Goal: Task Accomplishment & Management: Use online tool/utility

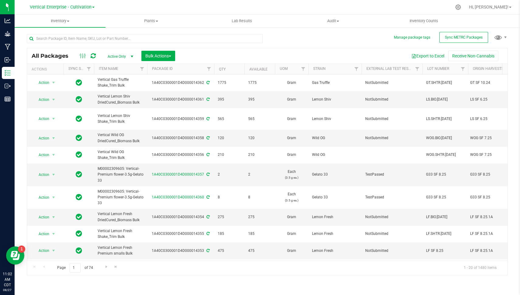
click at [282, 38] on div "All Packages Active Only Active Only Lab Samples Locked All External Internal B…" at bounding box center [267, 151] width 481 height 247
click at [459, 37] on span "Sync METRC Packages" at bounding box center [464, 37] width 38 height 4
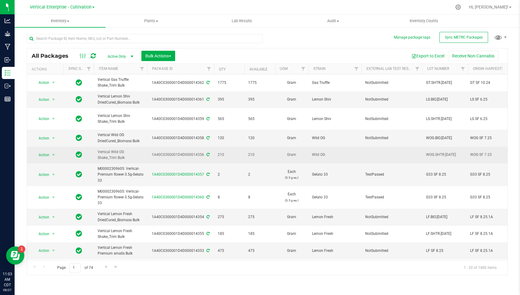
click at [358, 154] on td "Wild OG" at bounding box center [334, 155] width 53 height 17
click at [373, 153] on td at bounding box center [391, 155] width 61 height 17
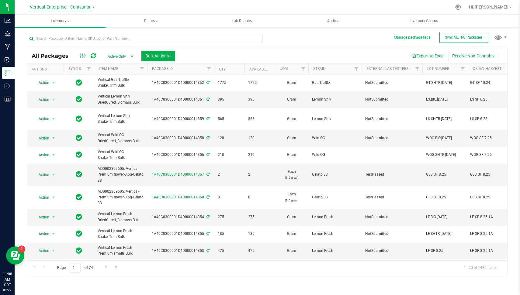
click at [86, 5] on span "Vertical Enterprise - Cultivation" at bounding box center [61, 7] width 62 height 5
click at [78, 30] on link "Vertical Enterprise - Manufacturing" at bounding box center [62, 30] width 89 height 8
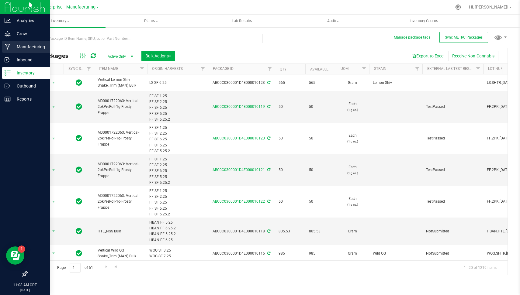
click at [9, 48] on icon at bounding box center [8, 47] width 6 height 6
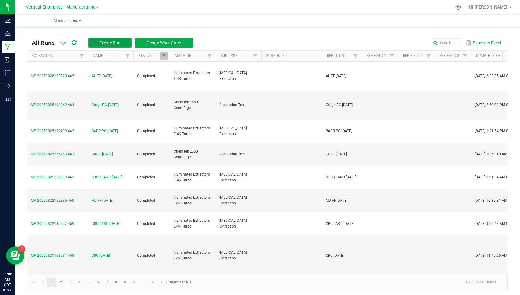
click at [105, 41] on span "Create Run" at bounding box center [109, 42] width 21 height 5
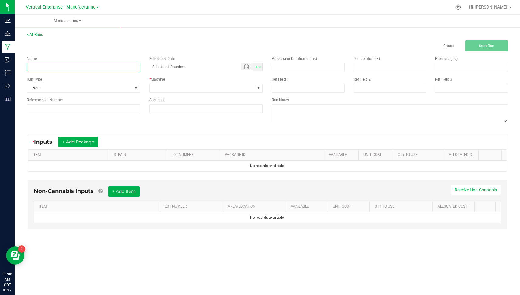
click at [113, 65] on input at bounding box center [83, 67] width 113 height 9
click at [113, 65] on input "G41.GMO.8.27.25" at bounding box center [83, 67] width 113 height 9
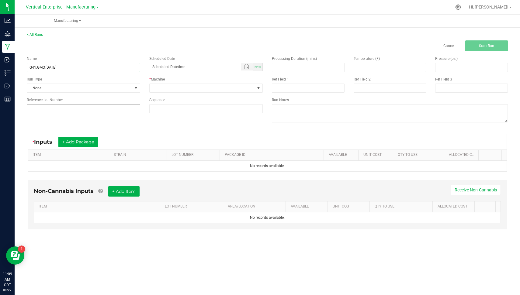
type input "G41.GMO.8.27.25"
click at [69, 106] on input at bounding box center [83, 108] width 113 height 9
paste input "G41.GMO.8.27.25"
type input "G41.GMO.8.27.25"
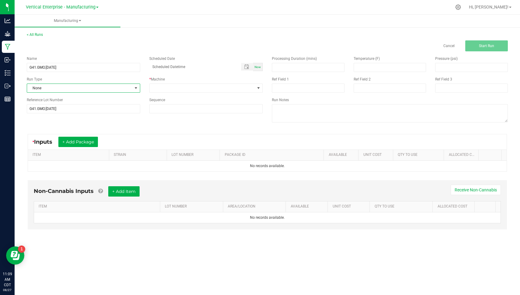
click at [57, 87] on span "None" at bounding box center [79, 88] width 105 height 9
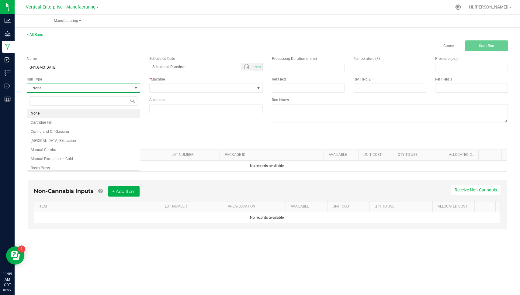
scroll to position [9, 113]
click at [79, 137] on li "Hydrocarbon Extraction" at bounding box center [83, 140] width 113 height 9
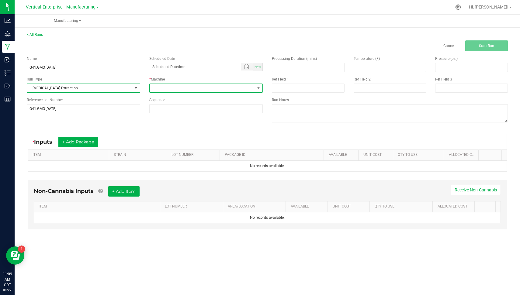
click at [184, 88] on span at bounding box center [201, 88] width 105 height 9
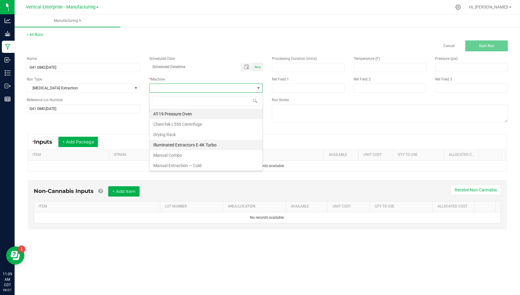
click at [245, 144] on li "Illuminated Extractors E-4K Turbo" at bounding box center [205, 145] width 113 height 10
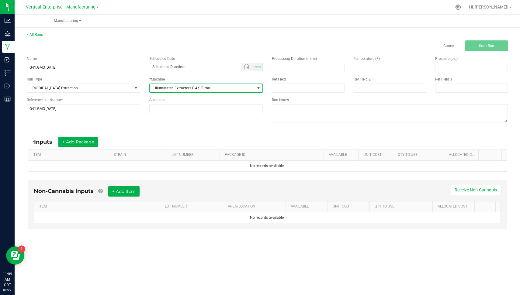
click at [100, 143] on div "* Inputs + Add Package" at bounding box center [68, 142] width 70 height 10
click at [88, 141] on button "+ Add Package" at bounding box center [78, 142] width 40 height 10
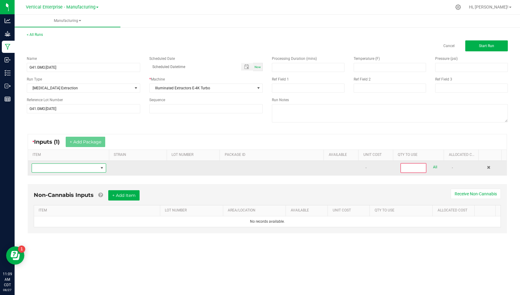
click at [99, 170] on span "NO DATA FOUND" at bounding box center [102, 168] width 8 height 9
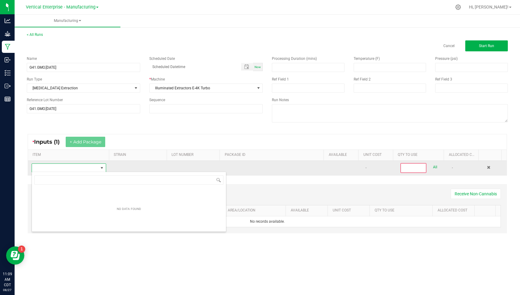
scroll to position [9, 73]
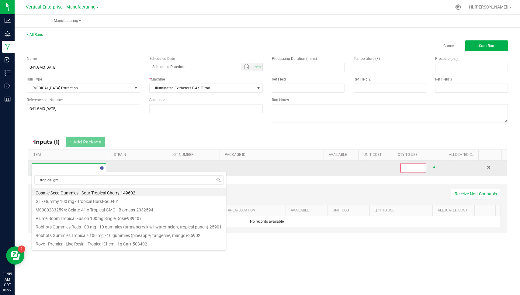
type input "tropical gmo"
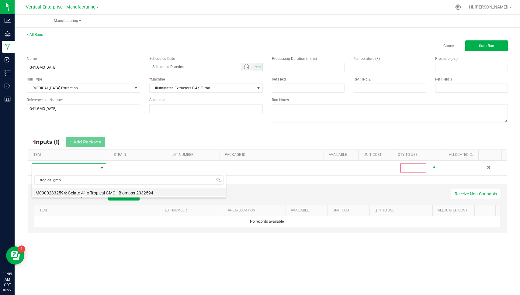
click at [114, 190] on li "M00002332594: Gelato 41 x Tropical GMO - Biomass-2332594" at bounding box center [129, 192] width 194 height 9
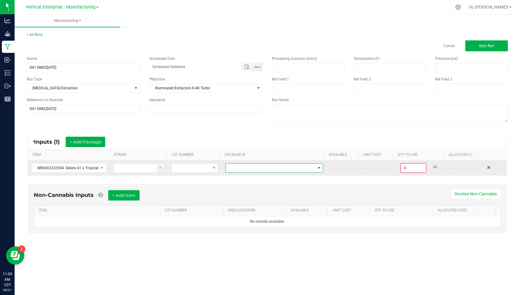
click at [316, 167] on span at bounding box center [318, 168] width 5 height 5
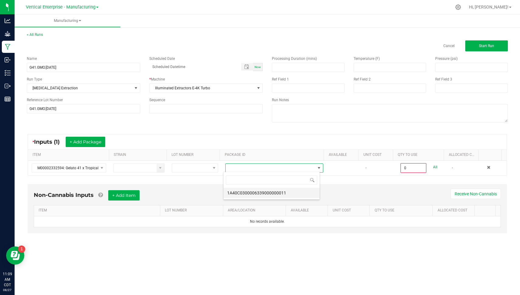
click at [282, 194] on li "1A40C0300006339000000011" at bounding box center [271, 193] width 96 height 10
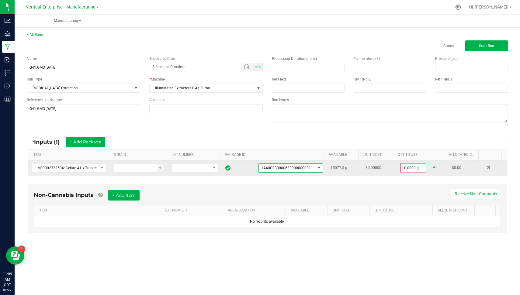
click at [433, 166] on link "All" at bounding box center [435, 167] width 4 height 8
type input "15077.5000 g"
click at [488, 44] on span "Start Run" at bounding box center [486, 46] width 15 height 4
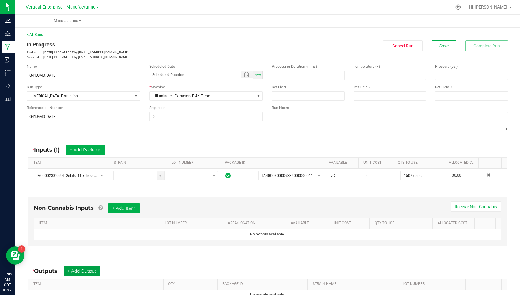
click at [88, 270] on button "+ Add Output" at bounding box center [82, 271] width 37 height 10
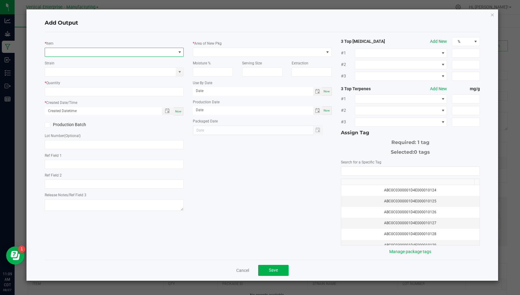
click at [164, 51] on span "NO DATA FOUND" at bounding box center [110, 52] width 131 height 9
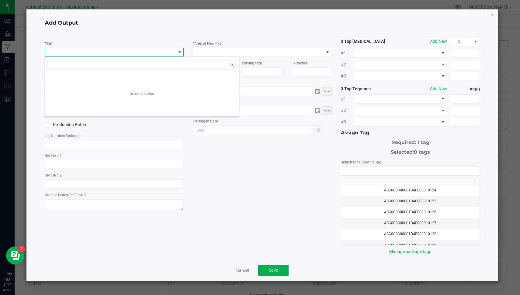
scroll to position [9, 139]
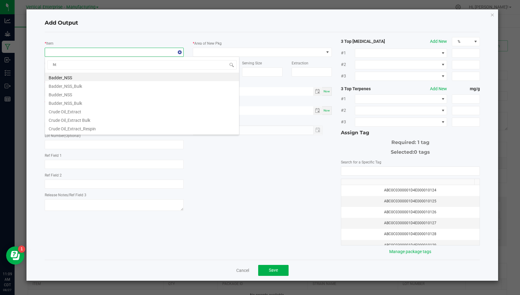
type input "hte"
click at [126, 75] on li "HTE_NSS Bulk" at bounding box center [142, 77] width 194 height 9
type input "0.0000 g"
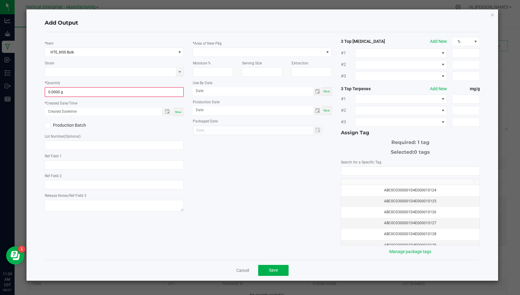
click at [133, 80] on div "* Quantity 0.0000 g" at bounding box center [114, 88] width 139 height 17
click at [493, 14] on icon "button" at bounding box center [492, 14] width 4 height 7
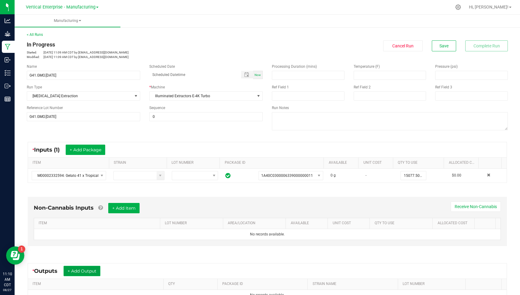
click at [99, 267] on button "+ Add Output" at bounding box center [82, 271] width 37 height 10
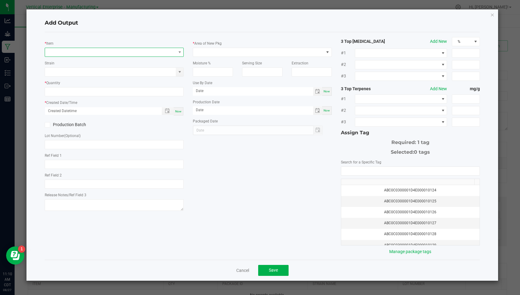
click at [158, 50] on span "NO DATA FOUND" at bounding box center [110, 52] width 131 height 9
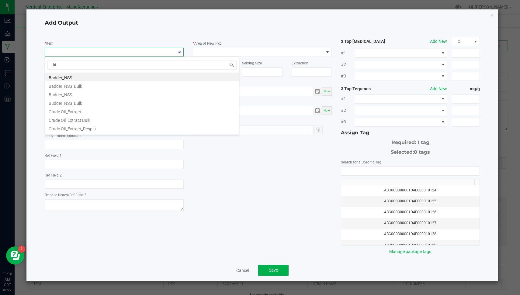
type input "hte"
click at [146, 75] on li "HTE_NSS Bulk" at bounding box center [142, 77] width 194 height 9
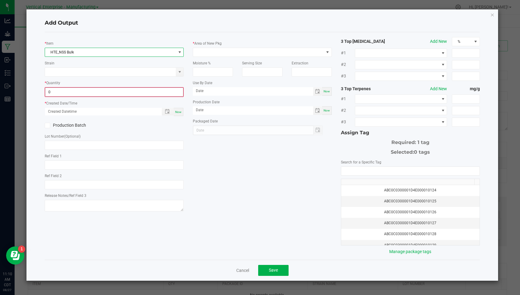
click at [114, 93] on input "0" at bounding box center [114, 92] width 138 height 9
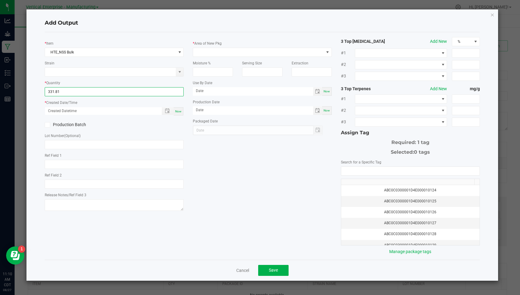
type input "331.8100 g"
click at [182, 111] on div "Now" at bounding box center [179, 111] width 10 height 8
type input "08/27/2025 11:10 AM"
type input "[DATE]"
click at [77, 124] on label "Production Batch" at bounding box center [77, 125] width 65 height 6
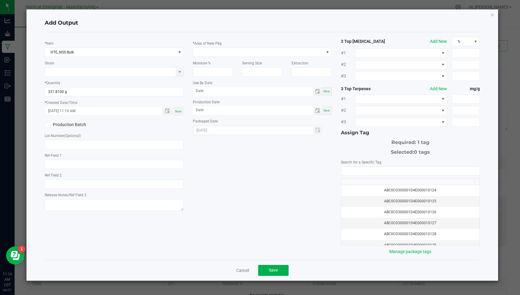
click at [0, 0] on input "Production Batch" at bounding box center [0, 0] width 0 height 0
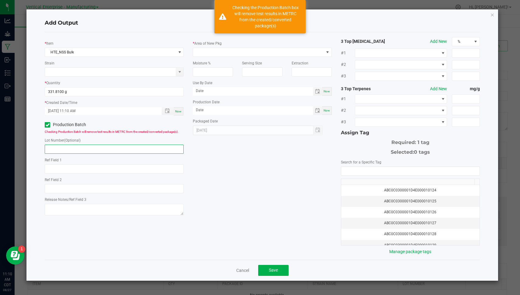
click at [81, 145] on input "text" at bounding box center [114, 149] width 139 height 9
paste input "G41.GMO.8.27.25"
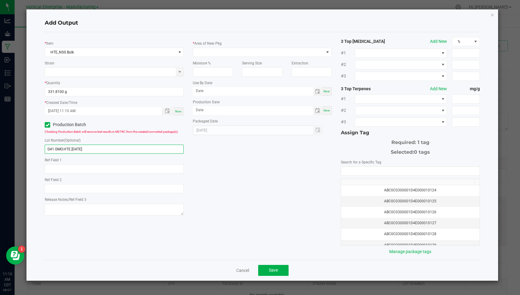
click at [84, 147] on input "G41.GMO.HTE.[DATE]" at bounding box center [114, 149] width 139 height 9
type input "G41.GMO.HTE.[DATE]"
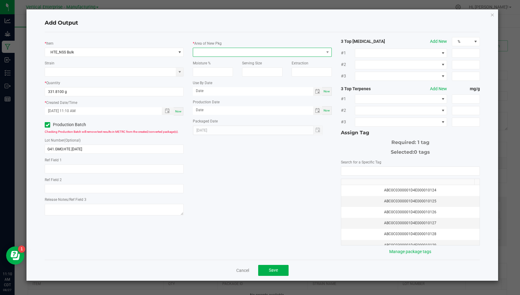
click at [216, 54] on span at bounding box center [258, 52] width 131 height 9
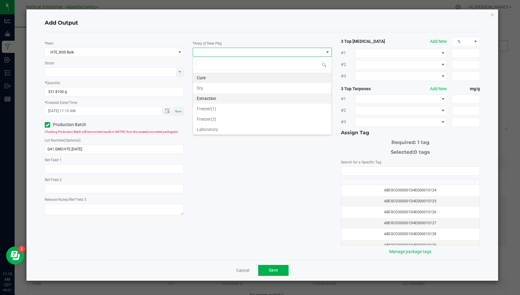
click at [223, 95] on li "Extraction" at bounding box center [262, 98] width 138 height 10
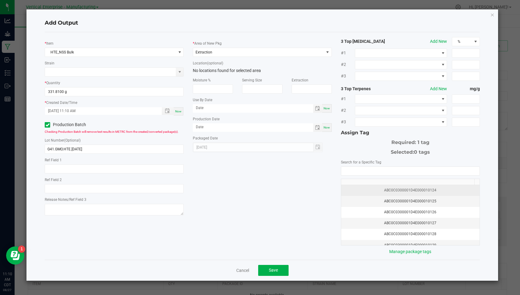
click at [399, 187] on div "ABC0C0300001D4E000010124" at bounding box center [410, 190] width 131 height 6
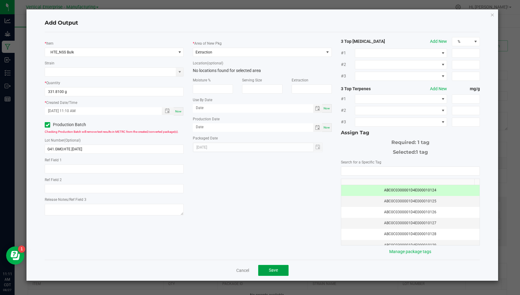
click at [275, 271] on button "Save" at bounding box center [273, 270] width 30 height 11
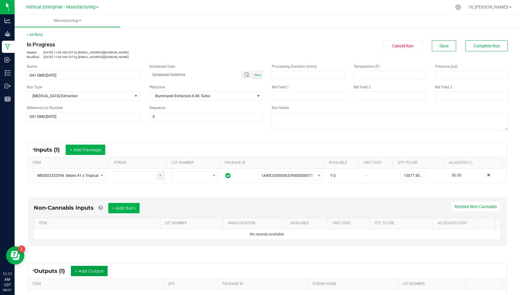
click at [97, 270] on button "+ Add Output" at bounding box center [89, 271] width 37 height 10
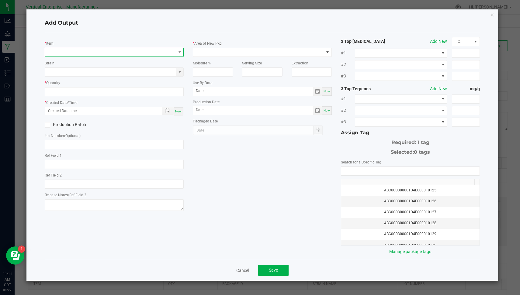
click at [167, 52] on span "NO DATA FOUND" at bounding box center [110, 52] width 131 height 9
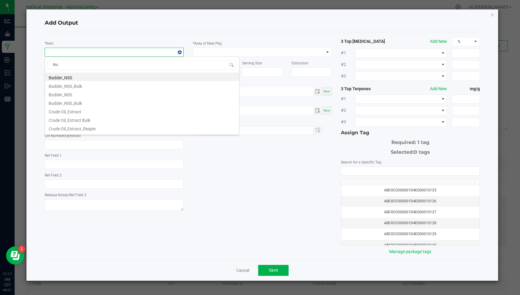
type input "thca"
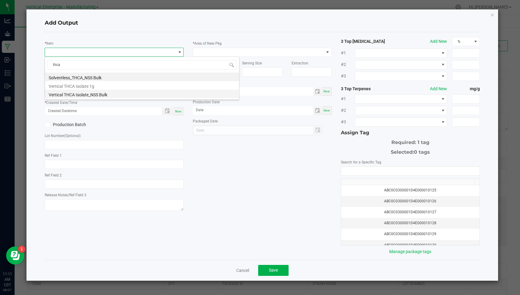
click at [135, 95] on li "Vertical THCA Isolate_NSS Bulk" at bounding box center [142, 94] width 194 height 9
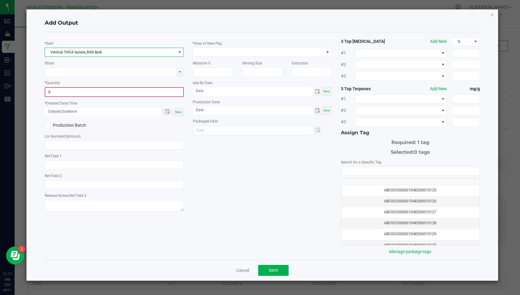
click at [122, 95] on input "0" at bounding box center [114, 92] width 138 height 9
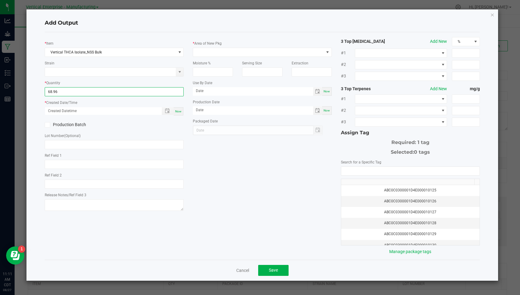
type input "68.9600 g"
click at [182, 113] on div "Now" at bounding box center [179, 111] width 10 height 8
type input "08/27/2025 11:11 AM"
type input "[DATE]"
click at [60, 123] on label "Production Batch" at bounding box center [77, 125] width 65 height 6
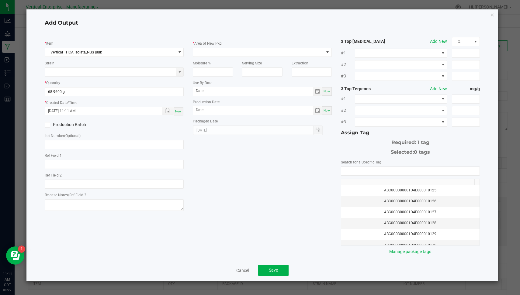
click at [0, 0] on input "Production Batch" at bounding box center [0, 0] width 0 height 0
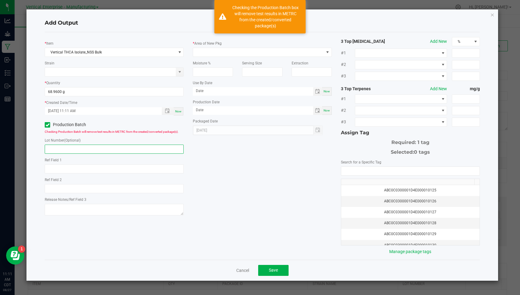
click at [82, 152] on input "text" at bounding box center [114, 149] width 139 height 9
paste input "G41.GMO.HTE.[DATE]"
click at [69, 148] on input "G41.GMO.HTE.[DATE]" at bounding box center [114, 149] width 139 height 9
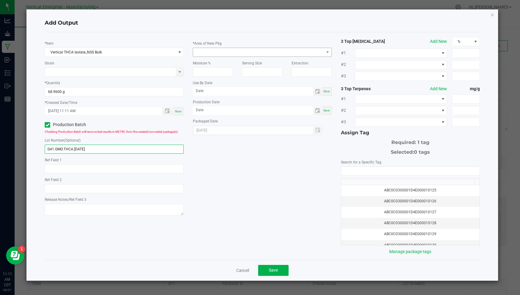
type input "G41.GMO.THCA.[DATE]"
click at [229, 54] on span at bounding box center [258, 52] width 131 height 9
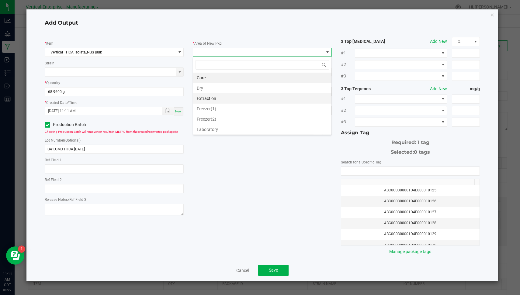
click at [226, 97] on li "Extraction" at bounding box center [262, 98] width 138 height 10
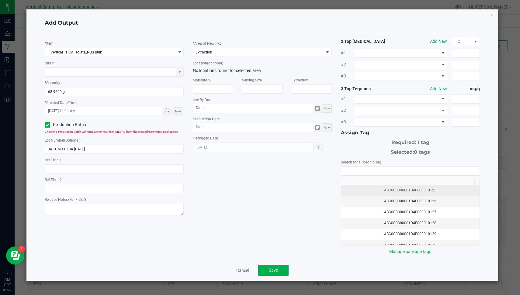
click at [444, 187] on div "ABC0C0300001D4E000010125" at bounding box center [410, 190] width 131 height 6
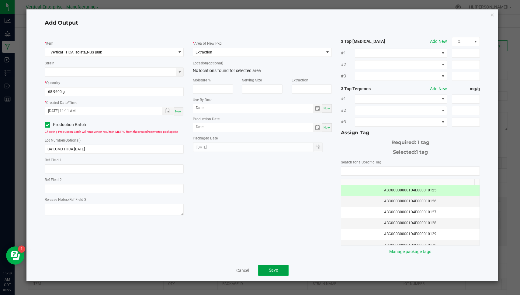
click at [272, 269] on span "Save" at bounding box center [273, 270] width 9 height 5
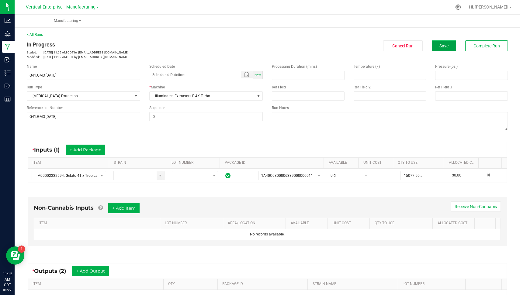
click at [445, 48] on button "Save" at bounding box center [443, 45] width 24 height 11
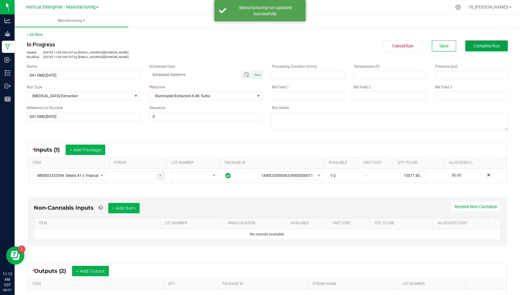
click at [483, 48] on span "Complete Run" at bounding box center [486, 45] width 26 height 5
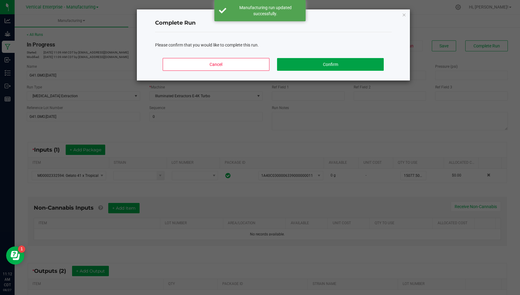
click at [317, 66] on button "Confirm" at bounding box center [330, 64] width 106 height 13
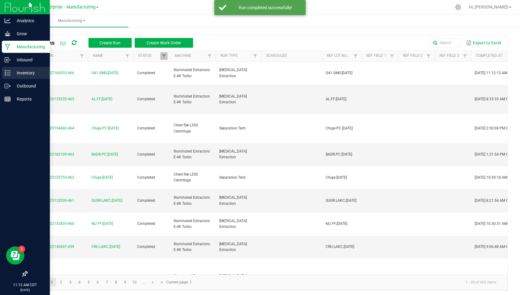
click at [1, 71] on link "Inventory" at bounding box center [25, 73] width 50 height 13
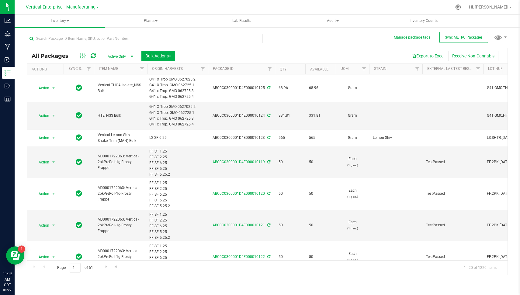
click at [345, 36] on div "All Packages Active Only Active Only Lab Samples Locked All External Internal B…" at bounding box center [267, 151] width 481 height 247
click at [456, 41] on button "Sync METRC Packages" at bounding box center [463, 37] width 49 height 11
click at [456, 38] on span "Sync METRC Packages" at bounding box center [464, 37] width 38 height 4
click at [325, 58] on div "Export to Excel Receive Non-Cannabis" at bounding box center [341, 56] width 323 height 10
